Goal: Task Accomplishment & Management: Manage account settings

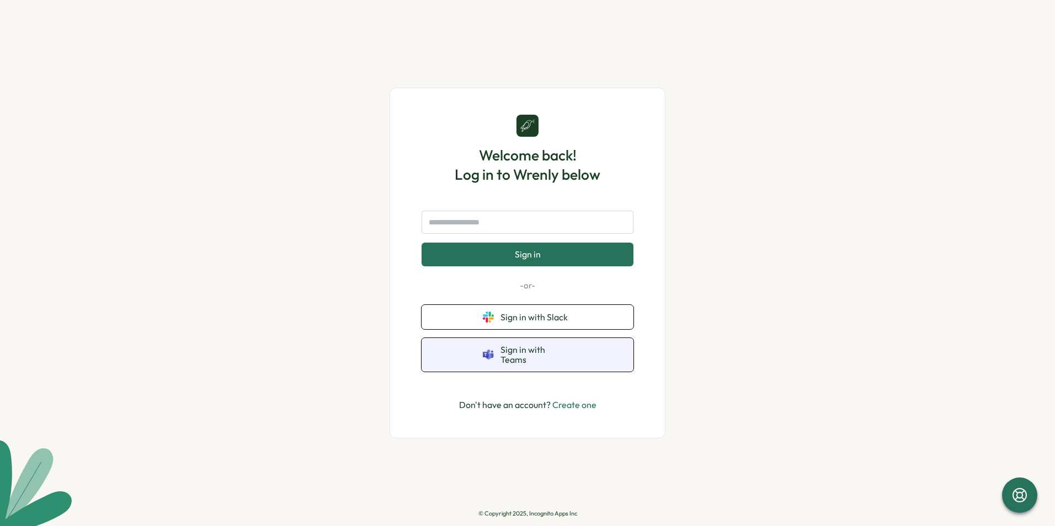
drag, startPoint x: 584, startPoint y: 352, endPoint x: 580, endPoint y: 358, distance: 7.2
click at [580, 358] on button "Sign in with Teams" at bounding box center [528, 355] width 212 height 34
click at [607, 356] on button "Sign in with Teams" at bounding box center [528, 355] width 212 height 34
click at [560, 356] on span "Sign in with Teams" at bounding box center [536, 355] width 72 height 20
